Goal: Transaction & Acquisition: Purchase product/service

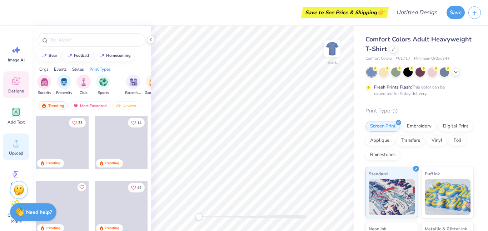
click at [14, 155] on span "Upload" at bounding box center [16, 153] width 14 height 6
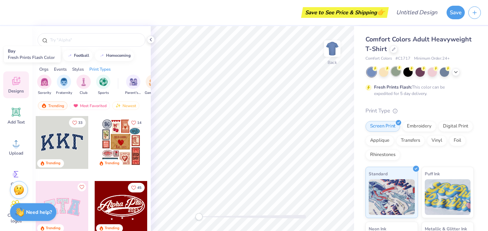
click at [391, 72] on div at bounding box center [395, 71] width 9 height 9
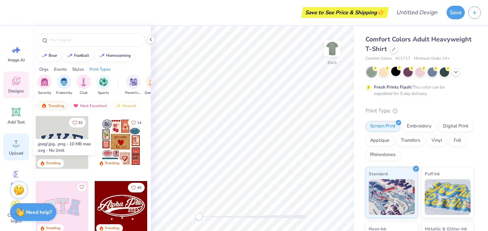
click at [18, 156] on span "Upload" at bounding box center [16, 153] width 14 height 6
click at [5, 146] on div "Upload" at bounding box center [16, 147] width 26 height 27
click at [21, 155] on span "Upload" at bounding box center [16, 153] width 14 height 6
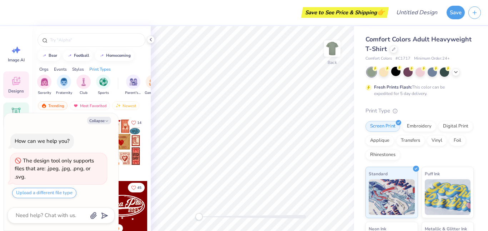
click at [16, 105] on div "Add Text" at bounding box center [16, 115] width 26 height 27
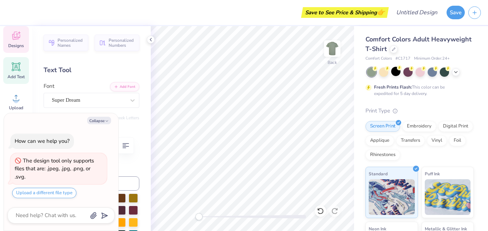
scroll to position [47, 0]
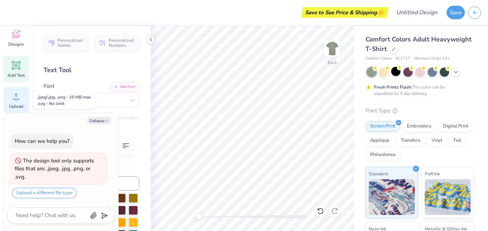
click at [17, 98] on circle at bounding box center [16, 99] width 5 height 5
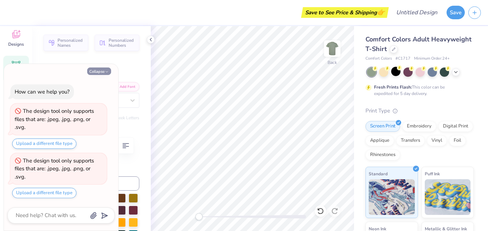
click at [105, 70] on icon "button" at bounding box center [107, 72] width 4 height 4
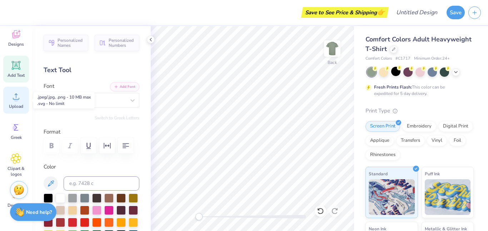
click at [17, 99] on circle at bounding box center [16, 99] width 5 height 5
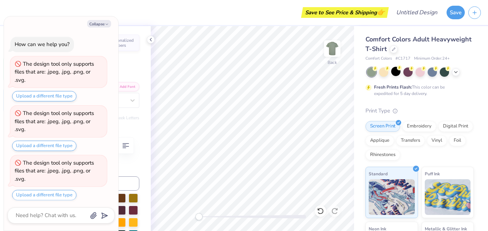
scroll to position [2, 0]
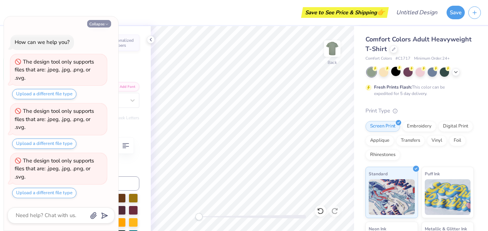
click at [101, 25] on button "Collapse" at bounding box center [99, 23] width 24 height 7
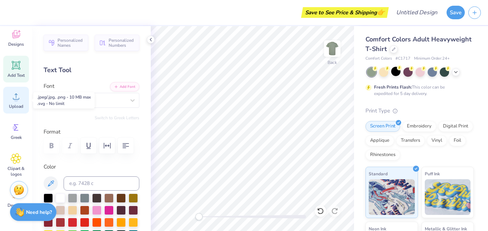
click at [20, 98] on icon at bounding box center [16, 96] width 11 height 11
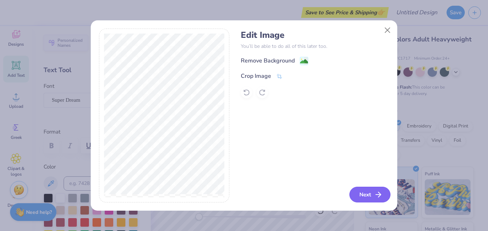
click at [360, 192] on button "Next" at bounding box center [369, 195] width 41 height 16
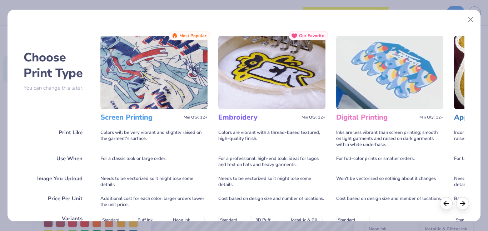
scroll to position [125, 0]
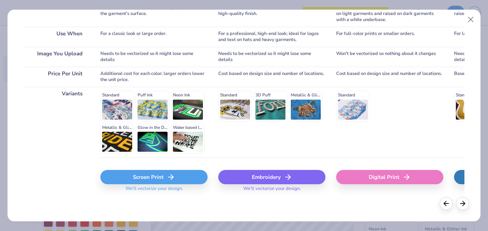
click at [148, 178] on div "Screen Print" at bounding box center [153, 177] width 107 height 14
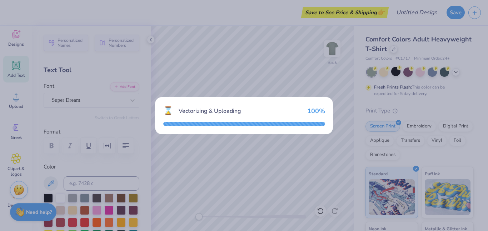
click at [334, 53] on div "⌛ Vectorizing & Uploading 100 %" at bounding box center [244, 115] width 488 height 231
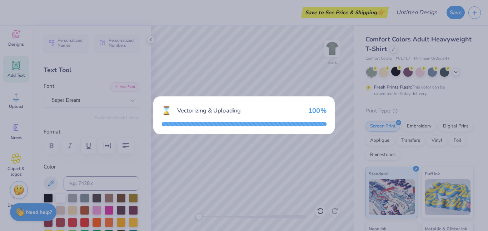
click at [334, 53] on div "⌛ Vectorizing & Uploading 100 %" at bounding box center [244, 115] width 488 height 231
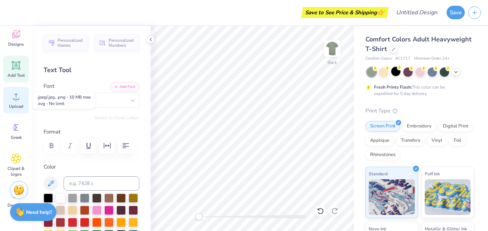
click at [14, 100] on circle at bounding box center [16, 99] width 5 height 5
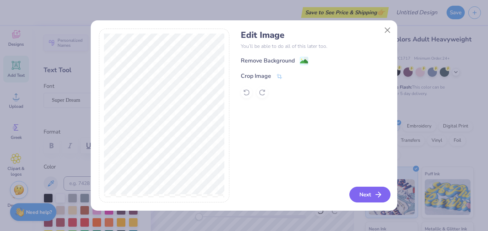
click at [364, 201] on button "Next" at bounding box center [369, 195] width 41 height 16
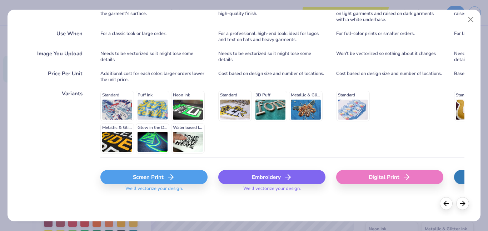
click at [181, 172] on div "Screen Print" at bounding box center [153, 177] width 107 height 14
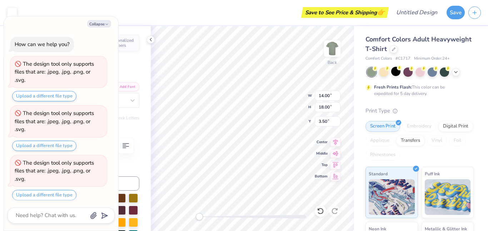
scroll to position [89, 0]
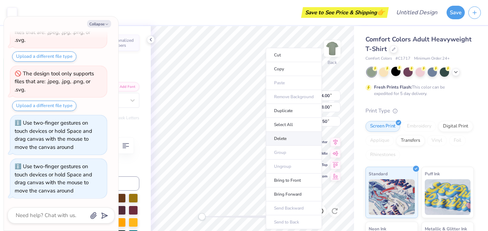
click at [285, 136] on li "Delete" at bounding box center [294, 139] width 56 height 14
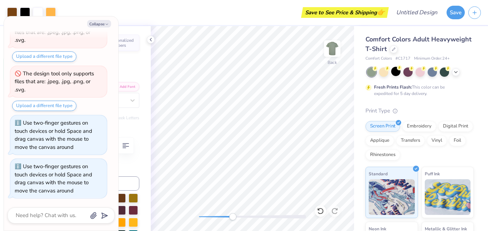
drag, startPoint x: 211, startPoint y: 219, endPoint x: 233, endPoint y: 218, distance: 22.2
click at [233, 218] on div "Accessibility label" at bounding box center [232, 216] width 7 height 7
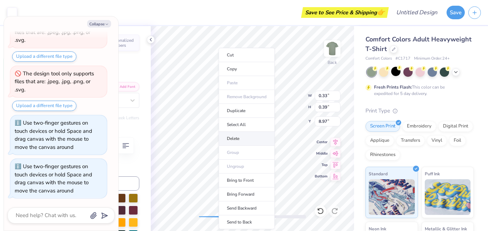
click at [248, 136] on li "Delete" at bounding box center [247, 139] width 56 height 14
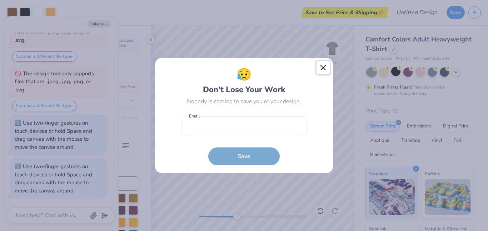
click at [321, 74] on div "😥 Don’t Lose Your Work Nobody is coming to save you or your design. Email is a …" at bounding box center [244, 115] width 179 height 116
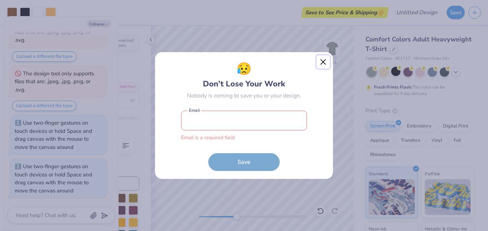
click at [324, 64] on button "Close" at bounding box center [323, 62] width 14 height 14
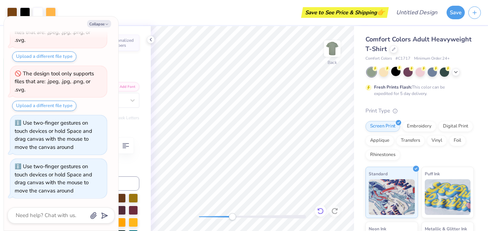
click at [318, 212] on icon at bounding box center [320, 210] width 7 height 7
click at [158, 222] on div "Back" at bounding box center [252, 128] width 203 height 205
type textarea "x"
type input "12.31"
type input "5.09"
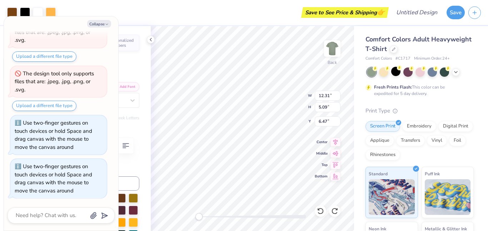
type input "5.56"
type textarea "x"
type input "3.90"
drag, startPoint x: 202, startPoint y: 217, endPoint x: 248, endPoint y: 219, distance: 46.1
click at [249, 219] on div "Accessibility label" at bounding box center [252, 216] width 7 height 7
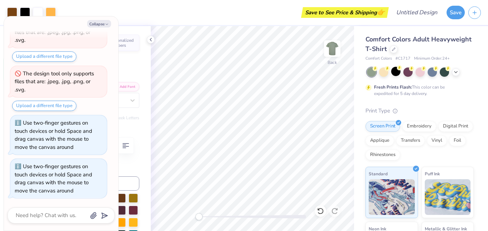
drag, startPoint x: 249, startPoint y: 218, endPoint x: 53, endPoint y: 189, distance: 198.6
click at [53, 189] on body "Art colors Save to See Price & Shipping 👉 Design Title Save Image AI Designs Ad…" at bounding box center [244, 115] width 488 height 231
click at [333, 51] on img at bounding box center [332, 48] width 29 height 29
click at [103, 22] on button "Collapse" at bounding box center [99, 23] width 24 height 7
type textarea "x"
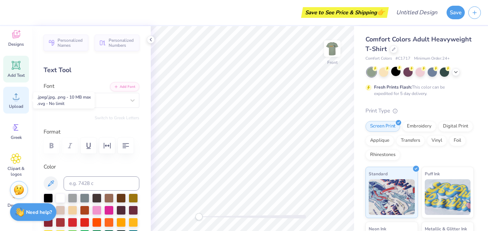
click at [10, 94] on div "Upload" at bounding box center [16, 100] width 26 height 27
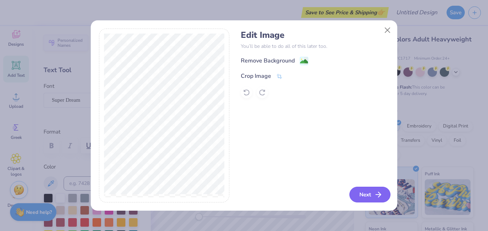
click at [375, 192] on icon "button" at bounding box center [378, 194] width 9 height 9
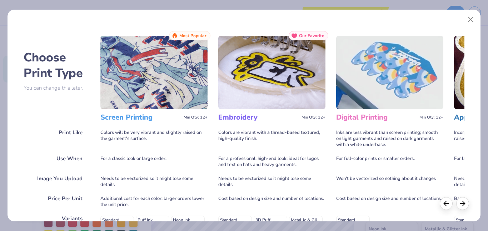
scroll to position [125, 0]
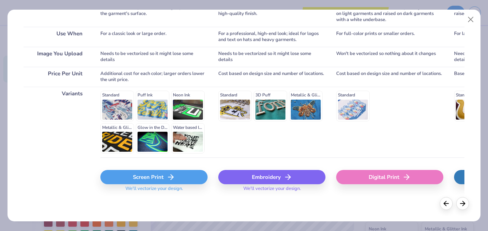
click at [170, 177] on line at bounding box center [170, 177] width 5 height 0
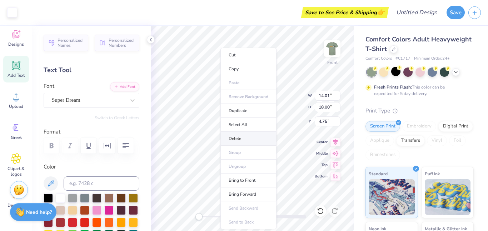
click at [245, 139] on li "Delete" at bounding box center [248, 139] width 56 height 14
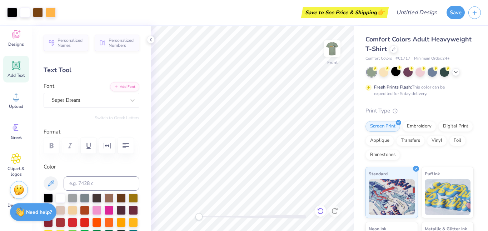
click at [320, 213] on icon at bounding box center [320, 210] width 7 height 7
click at [321, 215] on div at bounding box center [320, 210] width 11 height 11
click at [320, 213] on icon at bounding box center [320, 211] width 6 height 6
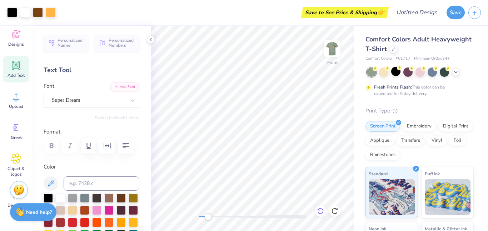
click at [320, 213] on icon at bounding box center [320, 211] width 6 height 6
click at [319, 211] on icon at bounding box center [320, 210] width 7 height 7
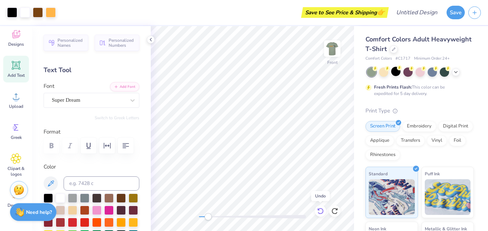
click at [319, 211] on icon at bounding box center [320, 210] width 7 height 7
click at [321, 210] on icon at bounding box center [320, 210] width 7 height 7
click at [337, 214] on icon at bounding box center [334, 210] width 7 height 7
type input "7.55"
type input "13.16"
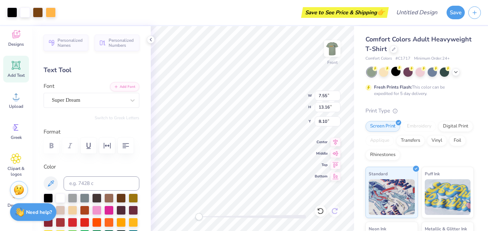
type input "7.17"
click at [51, 199] on div at bounding box center [48, 197] width 9 height 9
click at [59, 199] on div at bounding box center [60, 197] width 9 height 9
click at [73, 197] on div at bounding box center [72, 197] width 9 height 9
click at [49, 198] on div at bounding box center [48, 197] width 9 height 9
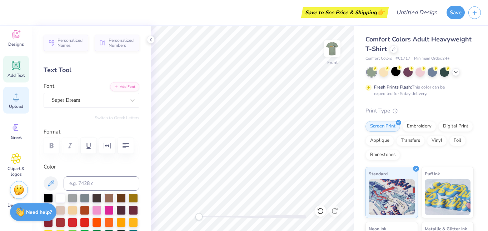
click at [24, 101] on div "Upload" at bounding box center [16, 100] width 26 height 27
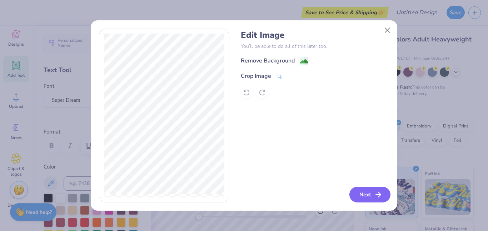
click at [367, 192] on button "Next" at bounding box center [369, 195] width 41 height 16
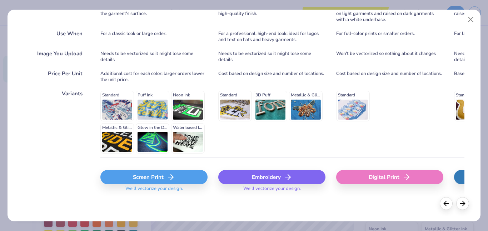
click at [174, 175] on icon at bounding box center [170, 177] width 9 height 9
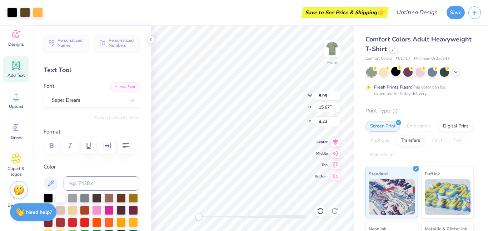
type input "8.99"
type input "15.67"
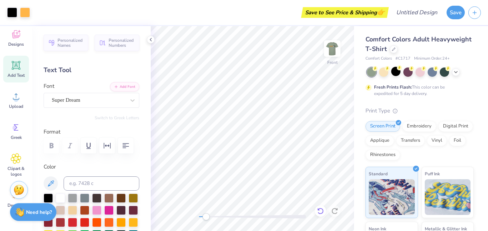
click at [322, 208] on icon at bounding box center [320, 210] width 7 height 7
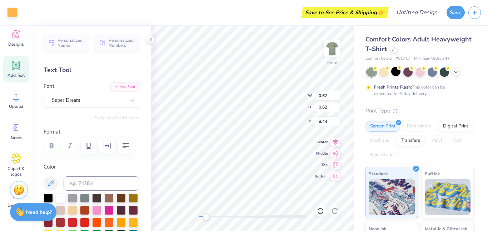
type input "0.67"
type input "0.62"
type input "8.44"
click at [317, 214] on icon at bounding box center [320, 210] width 7 height 7
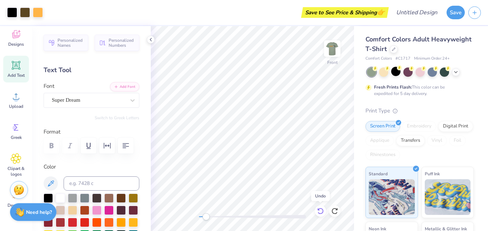
click at [318, 212] on icon at bounding box center [320, 210] width 7 height 7
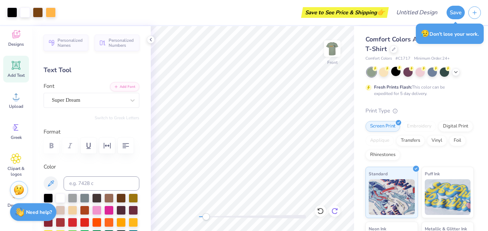
click at [334, 212] on icon at bounding box center [334, 210] width 7 height 7
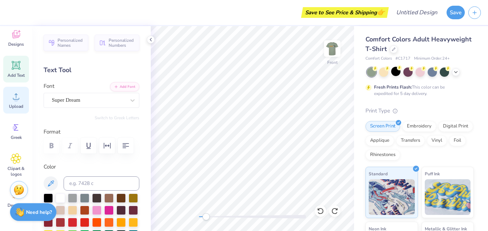
click at [16, 101] on circle at bounding box center [16, 99] width 5 height 5
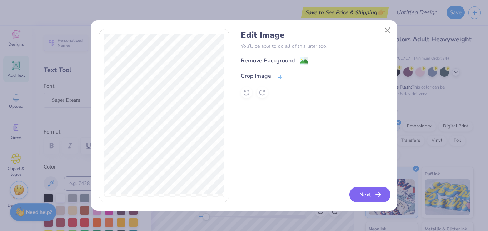
click at [383, 194] on button "Next" at bounding box center [369, 195] width 41 height 16
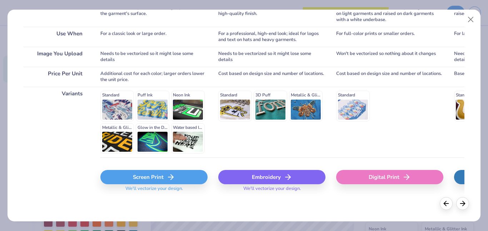
click at [181, 173] on div "Screen Print" at bounding box center [153, 177] width 107 height 14
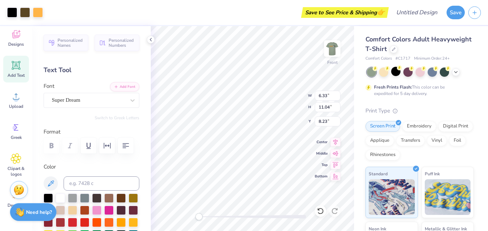
click at [170, 207] on div "Front W 6.33 6.33 " H 11.04 11.04 " Y 8.23 8.23 " Center Middle Top Bottom" at bounding box center [252, 128] width 203 height 205
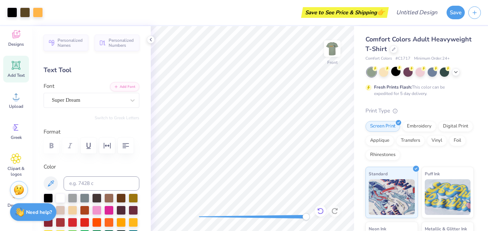
click at [323, 210] on icon at bounding box center [320, 210] width 7 height 7
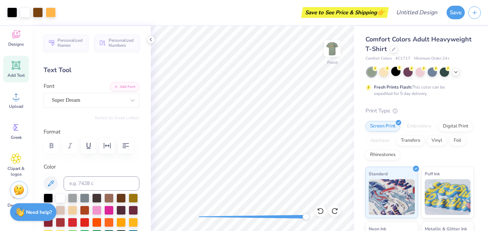
click at [272, 210] on div "Front" at bounding box center [252, 128] width 203 height 205
drag, startPoint x: 271, startPoint y: 220, endPoint x: 207, endPoint y: 217, distance: 63.3
click at [207, 217] on div "Accessibility label" at bounding box center [207, 216] width 7 height 7
click at [457, 74] on div at bounding box center [456, 71] width 8 height 8
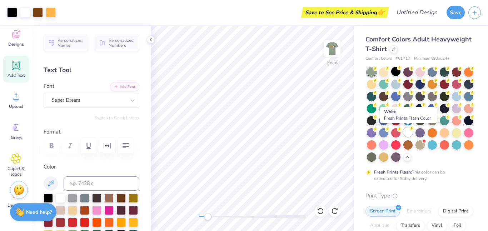
click at [410, 132] on div at bounding box center [407, 131] width 9 height 9
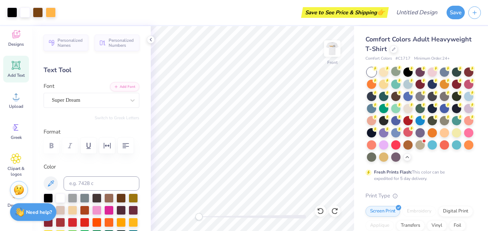
click at [167, 206] on div "Front" at bounding box center [252, 128] width 203 height 205
click at [335, 50] on img at bounding box center [332, 48] width 29 height 29
click at [339, 44] on img at bounding box center [332, 48] width 29 height 29
click at [339, 44] on img at bounding box center [332, 48] width 14 height 14
click at [330, 50] on img at bounding box center [332, 48] width 29 height 29
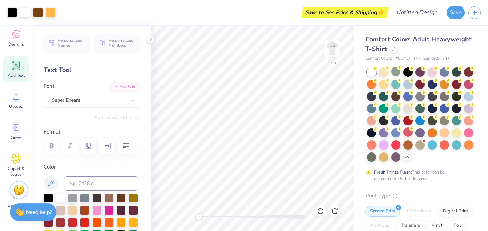
click at [330, 50] on img at bounding box center [332, 48] width 14 height 14
click at [151, 41] on polyline at bounding box center [150, 39] width 1 height 3
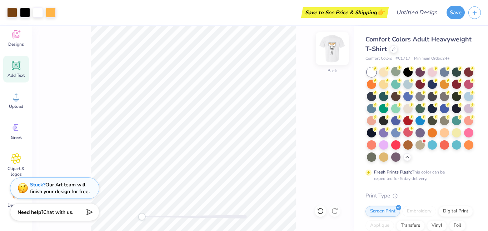
click at [339, 51] on img at bounding box center [332, 48] width 29 height 29
click at [333, 54] on img at bounding box center [332, 48] width 29 height 29
click at [333, 54] on img at bounding box center [332, 48] width 14 height 14
click at [331, 42] on img at bounding box center [332, 48] width 14 height 14
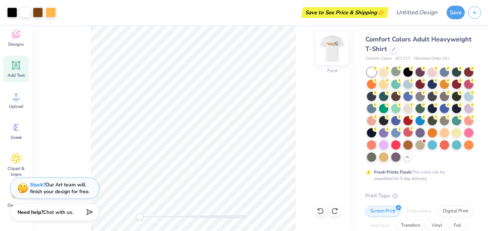
click at [336, 53] on img at bounding box center [332, 48] width 29 height 29
click at [480, 14] on button "button" at bounding box center [474, 11] width 12 height 12
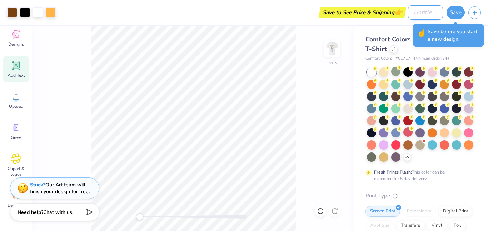
click at [421, 13] on input "Design Title" at bounding box center [425, 12] width 35 height 14
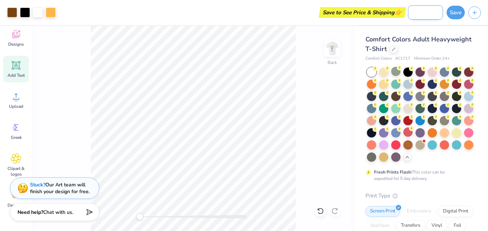
scroll to position [0, 41]
type input "united student assembly"
click at [477, 13] on icon "button" at bounding box center [474, 12] width 6 height 6
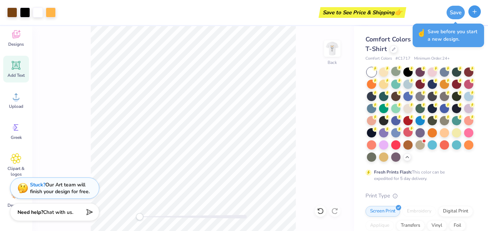
scroll to position [0, 0]
click at [458, 12] on button "Save" at bounding box center [455, 12] width 18 height 14
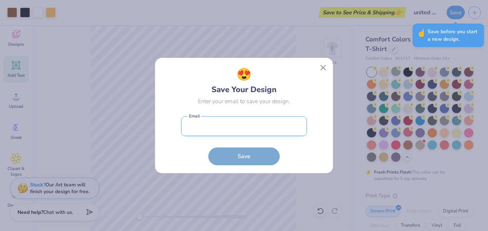
click at [259, 130] on input "email" at bounding box center [244, 126] width 126 height 20
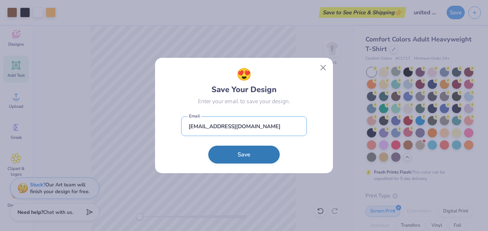
type input "[EMAIL_ADDRESS][DOMAIN_NAME]"
click at [260, 156] on button "Save" at bounding box center [243, 155] width 71 height 18
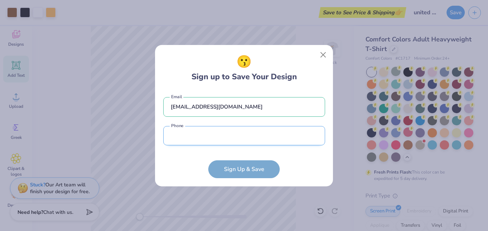
click at [233, 140] on input "tel" at bounding box center [244, 136] width 162 height 20
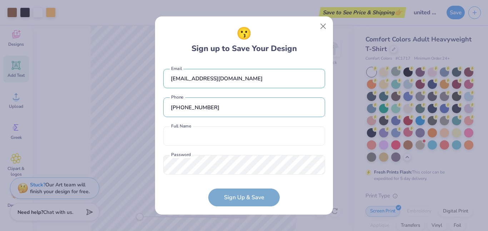
scroll to position [10, 0]
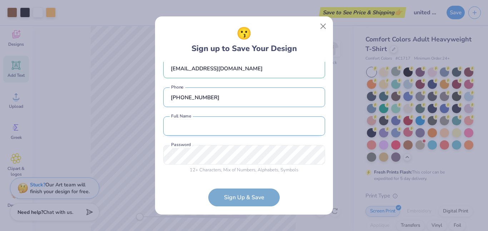
type input "[PHONE_NUMBER]"
click at [204, 126] on input "text" at bounding box center [244, 126] width 162 height 20
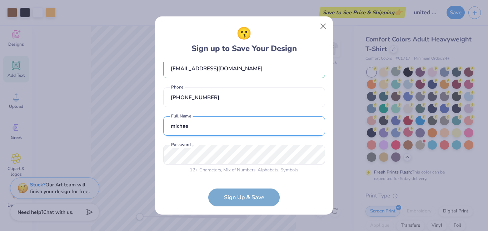
type input "[PERSON_NAME]"
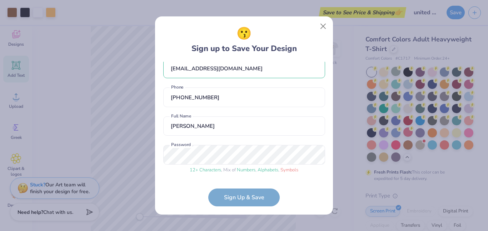
click at [255, 191] on form "[EMAIL_ADDRESS][DOMAIN_NAME] Email [PHONE_NUMBER] Phone [PERSON_NAME] Full Name…" at bounding box center [244, 134] width 162 height 145
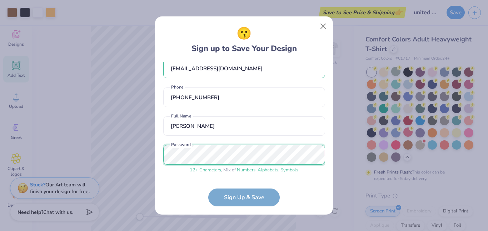
scroll to position [37, 0]
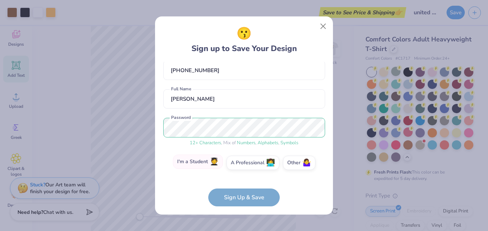
click at [201, 164] on label "I'm a Student 🧑‍🎓" at bounding box center [198, 162] width 50 height 14
click at [242, 200] on input "I'm a Student 🧑‍🎓" at bounding box center [244, 202] width 5 height 5
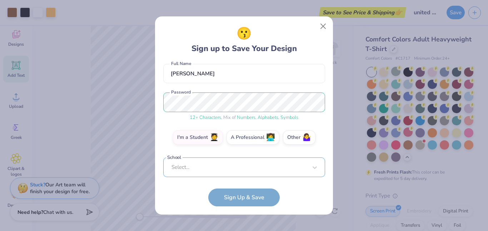
click at [209, 163] on div "Select..." at bounding box center [244, 167] width 162 height 20
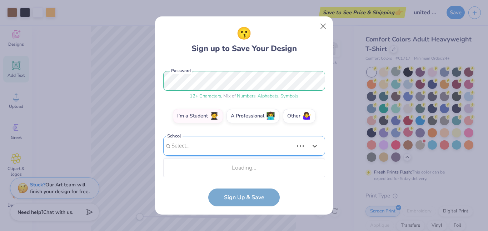
scroll to position [173, 0]
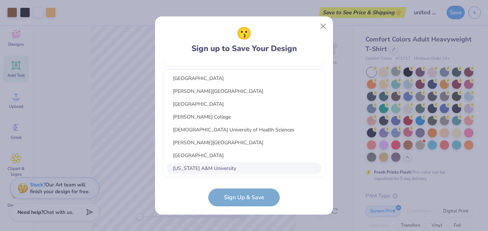
click at [185, 204] on form "[EMAIL_ADDRESS][DOMAIN_NAME] Email [PHONE_NUMBER] Phone [PERSON_NAME] Full Name…" at bounding box center [244, 134] width 162 height 145
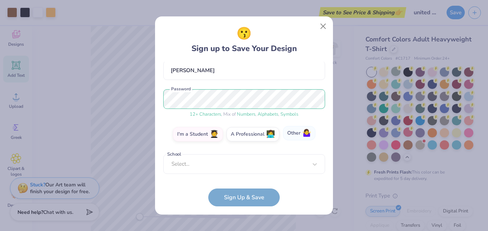
click at [304, 131] on span "🤷‍♀️" at bounding box center [306, 133] width 9 height 8
click at [246, 200] on input "Other 🤷‍♀️" at bounding box center [244, 202] width 5 height 5
click at [215, 168] on input "text" at bounding box center [244, 164] width 162 height 20
click at [176, 130] on label "I'm a Student 🧑‍🎓" at bounding box center [198, 133] width 50 height 14
click at [242, 200] on input "I'm a Student 🧑‍🎓" at bounding box center [244, 202] width 5 height 5
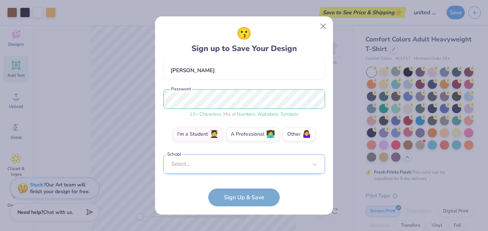
click at [193, 167] on div "Select..." at bounding box center [244, 164] width 162 height 20
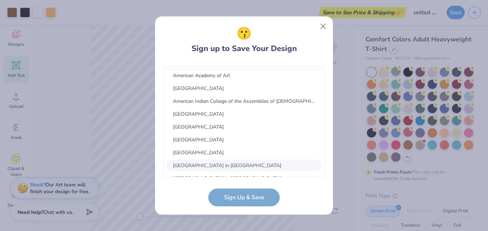
scroll to position [476, 0]
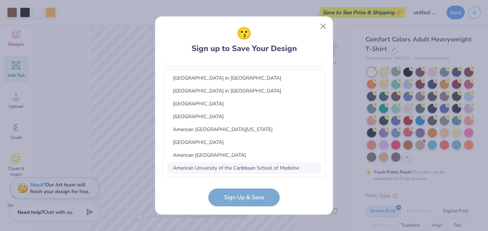
click at [188, 203] on form "[EMAIL_ADDRESS][DOMAIN_NAME] Email [PHONE_NUMBER] Phone [PERSON_NAME] Full Name…" at bounding box center [244, 134] width 162 height 145
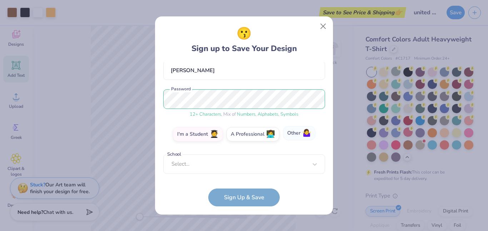
click at [290, 138] on label "Other 🤷‍♀️" at bounding box center [299, 133] width 32 height 14
click at [246, 200] on input "Other 🤷‍♀️" at bounding box center [244, 202] width 5 height 5
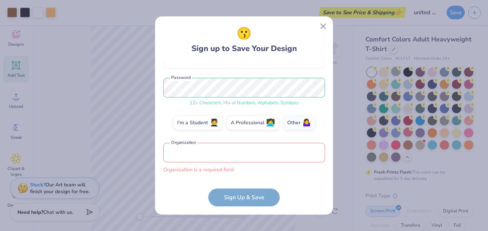
click at [260, 159] on input "text" at bounding box center [244, 153] width 162 height 20
click at [230, 194] on form "[EMAIL_ADDRESS][DOMAIN_NAME] Email [PHONE_NUMBER] Phone [PERSON_NAME] Full Name…" at bounding box center [244, 134] width 162 height 145
click at [199, 153] on input "text" at bounding box center [244, 153] width 162 height 20
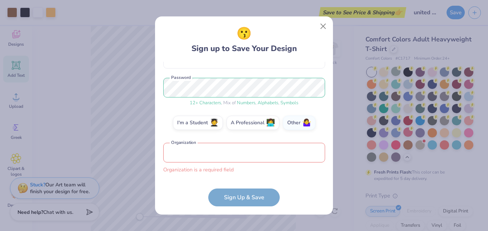
click at [199, 153] on input "text" at bounding box center [244, 153] width 162 height 20
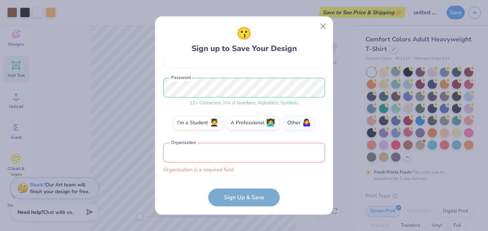
click at [199, 153] on input "text" at bounding box center [244, 153] width 162 height 20
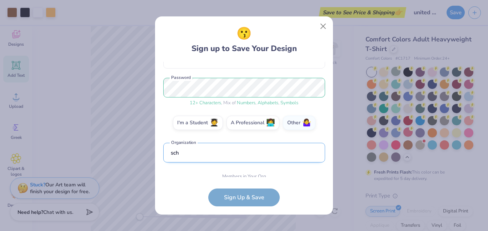
scroll to position [109, 0]
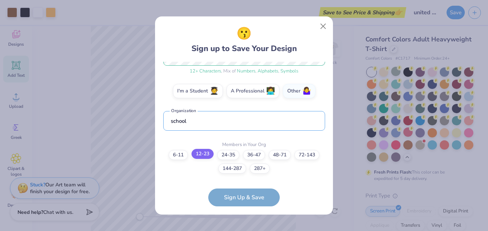
type input "school"
click at [207, 154] on label "12-23" at bounding box center [202, 154] width 22 height 10
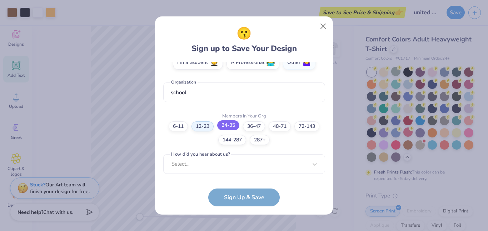
click at [229, 124] on label "24-35" at bounding box center [228, 125] width 22 height 10
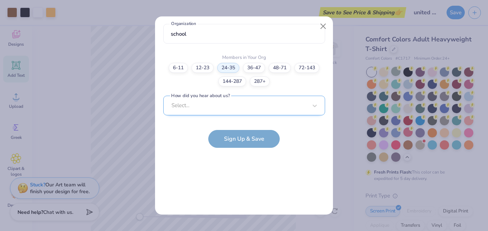
click at [244, 106] on div "Select..." at bounding box center [244, 106] width 162 height 20
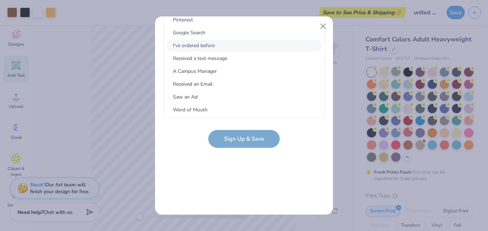
scroll to position [0, 0]
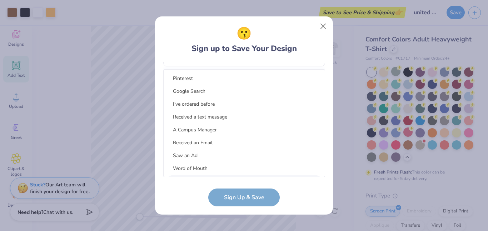
click at [200, 181] on form "[EMAIL_ADDRESS][DOMAIN_NAME] Email [PHONE_NUMBER] Phone [PERSON_NAME] Full Name…" at bounding box center [244, 134] width 162 height 145
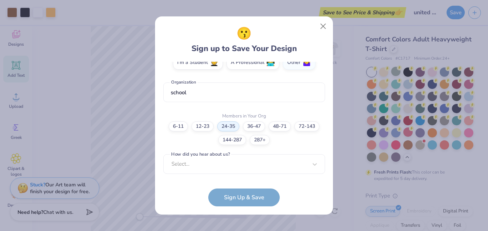
click at [229, 202] on form "[EMAIL_ADDRESS][DOMAIN_NAME] Email [PHONE_NUMBER] Phone [PERSON_NAME] Full Name…" at bounding box center [244, 134] width 162 height 145
click at [239, 166] on div "Select..." at bounding box center [244, 164] width 162 height 20
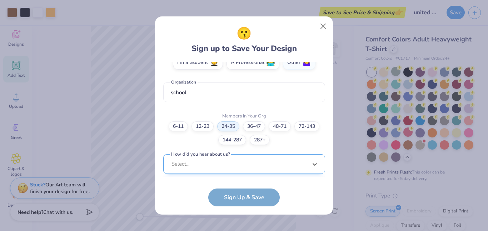
scroll to position [245, 0]
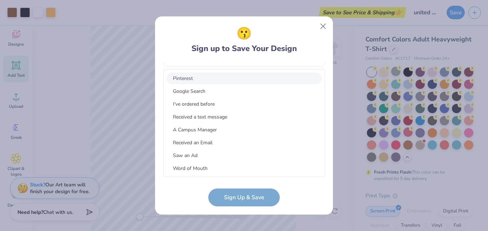
click at [228, 83] on div "Pinterest" at bounding box center [243, 78] width 155 height 12
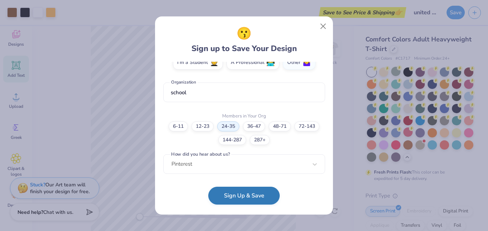
click at [235, 195] on button "Sign Up & Save" at bounding box center [243, 196] width 71 height 18
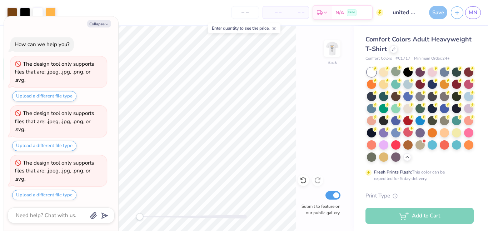
scroll to position [133, 0]
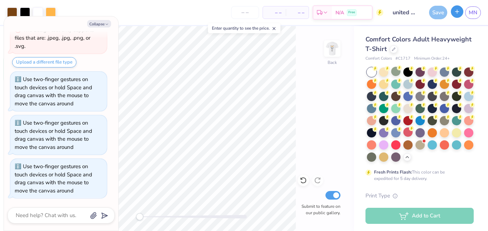
click at [455, 9] on button "button" at bounding box center [457, 11] width 12 height 12
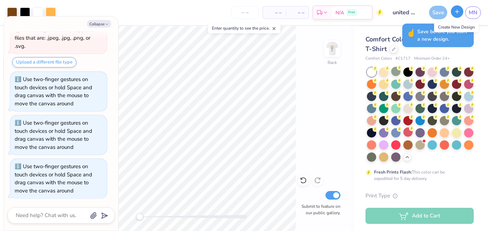
click at [457, 11] on line "button" at bounding box center [457, 12] width 0 height 4
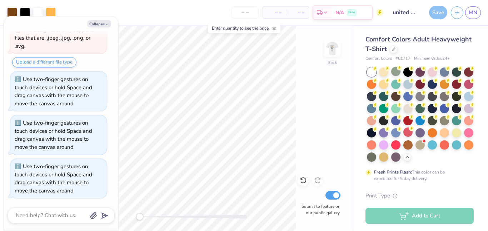
click at [276, 30] on icon at bounding box center [273, 28] width 5 height 5
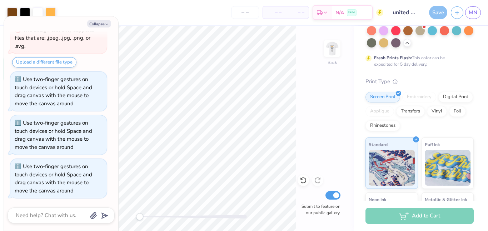
scroll to position [212, 0]
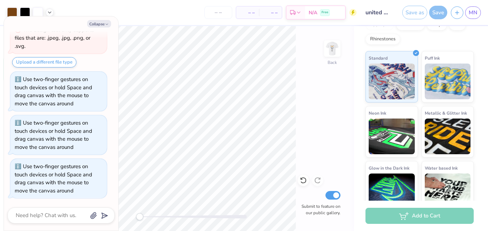
scroll to position [224, 0]
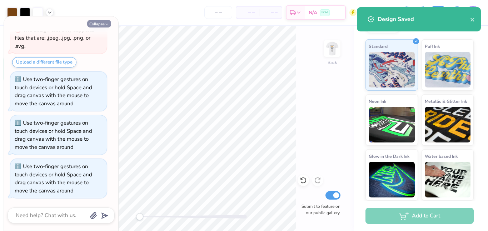
click at [97, 26] on button "Collapse" at bounding box center [99, 23] width 24 height 7
type textarea "x"
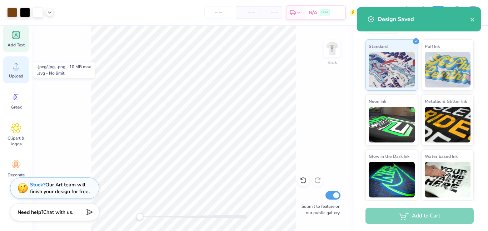
scroll to position [0, 0]
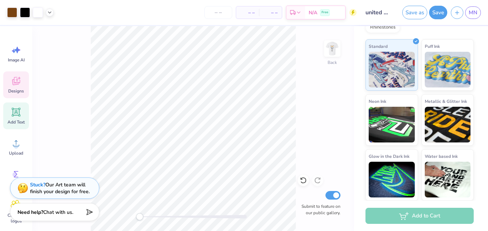
click at [14, 75] on div "Designs" at bounding box center [16, 84] width 26 height 27
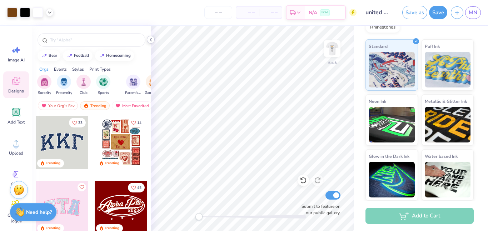
click at [149, 39] on icon at bounding box center [151, 40] width 6 height 6
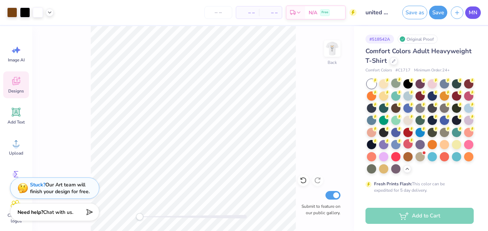
click at [475, 8] on link "MN" at bounding box center [473, 12] width 16 height 12
click at [438, 17] on button "Save" at bounding box center [438, 12] width 18 height 14
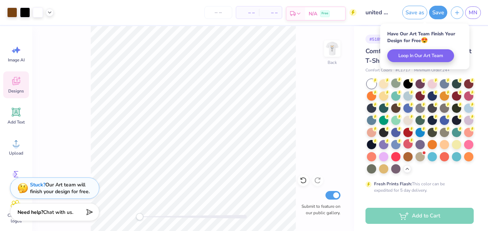
click at [296, 12] on icon at bounding box center [299, 14] width 6 height 6
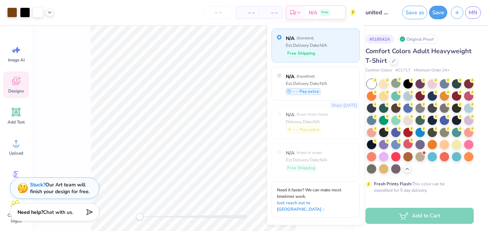
click at [262, 15] on div "– – Total" at bounding box center [270, 12] width 23 height 12
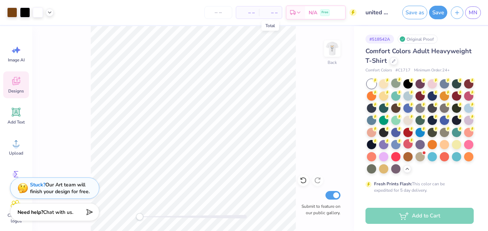
click at [274, 15] on span "– –" at bounding box center [270, 12] width 14 height 7
click at [211, 14] on input "number" at bounding box center [218, 12] width 28 height 13
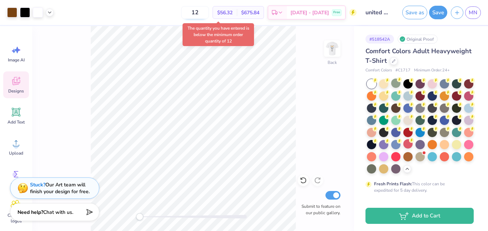
click at [209, 14] on input "12" at bounding box center [195, 12] width 28 height 13
type input "1"
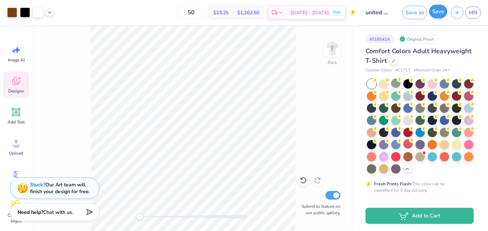
type input "50"
click at [434, 18] on button "Save" at bounding box center [438, 12] width 18 height 14
click at [333, 49] on img at bounding box center [332, 48] width 29 height 29
